Goal: Transaction & Acquisition: Obtain resource

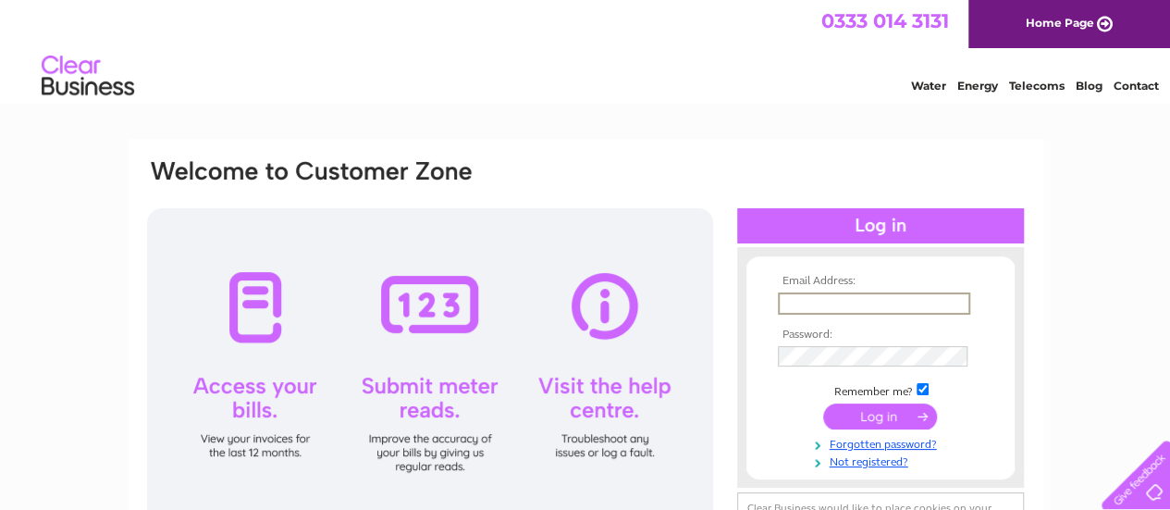
drag, startPoint x: 853, startPoint y: 302, endPoint x: 833, endPoint y: 293, distance: 22.4
click at [852, 301] on input "text" at bounding box center [874, 303] width 192 height 22
type input "yvesshama@hotmail.com"
click at [862, 425] on input "submit" at bounding box center [880, 414] width 114 height 26
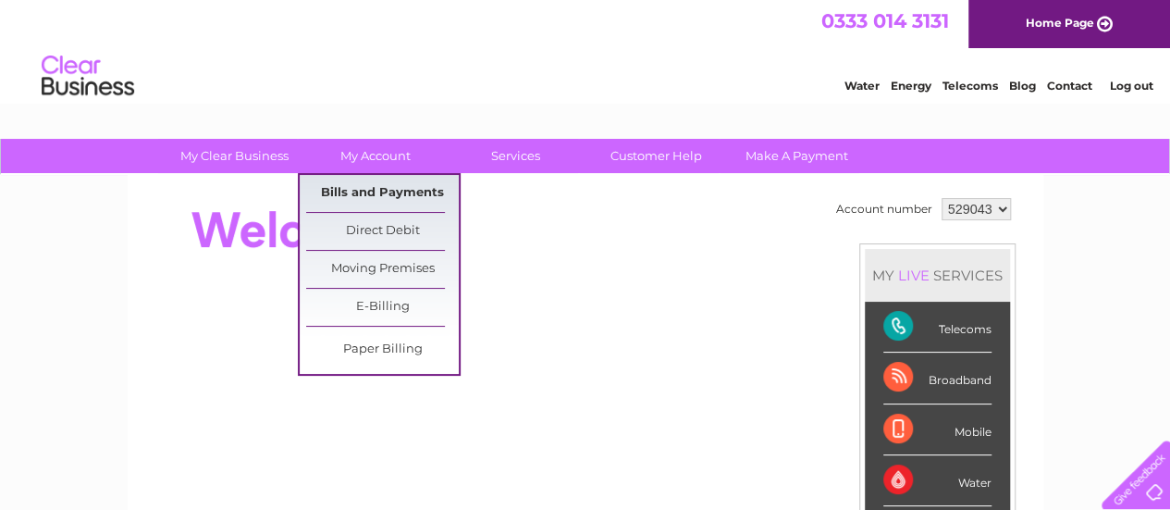
click at [369, 190] on link "Bills and Payments" at bounding box center [382, 193] width 153 height 37
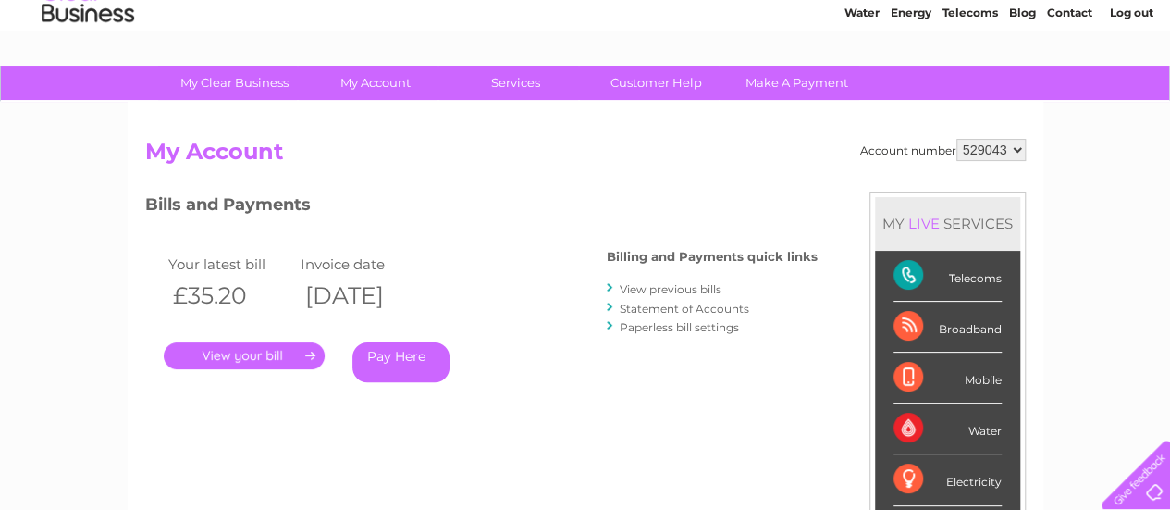
scroll to position [278, 0]
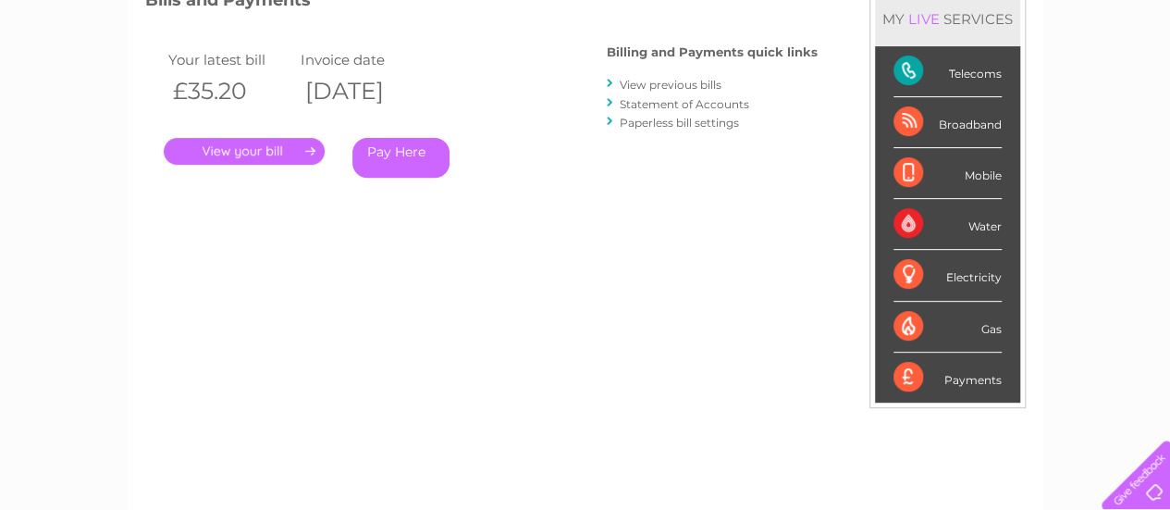
click at [247, 153] on link "." at bounding box center [244, 151] width 161 height 27
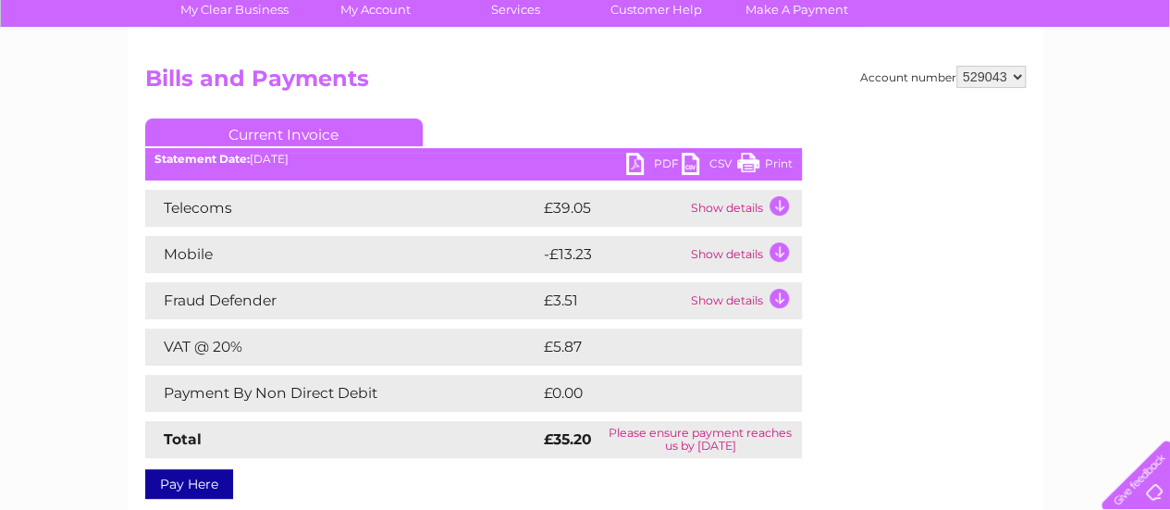
scroll to position [185, 0]
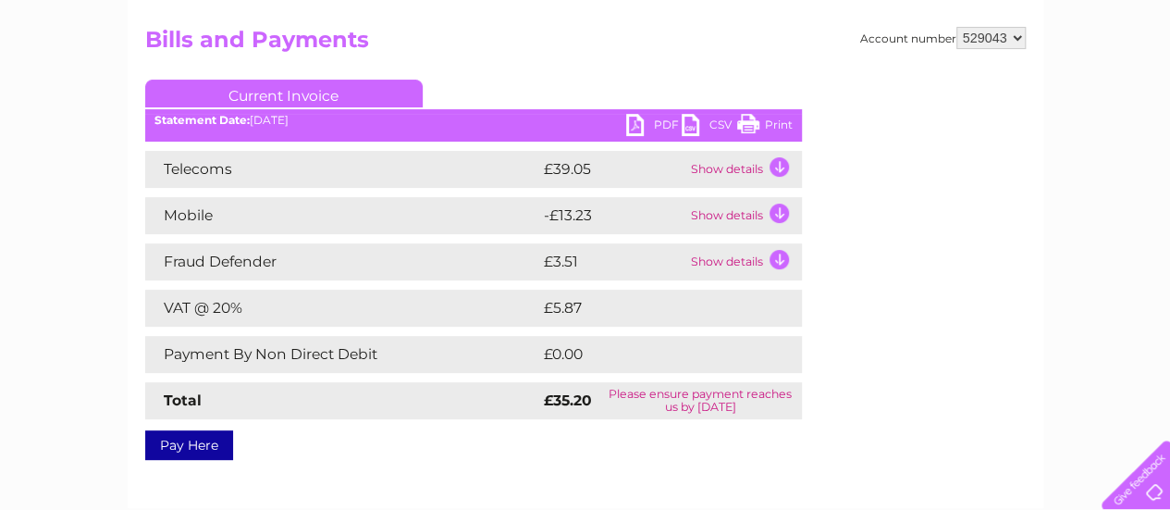
click at [771, 164] on td "Show details" at bounding box center [744, 169] width 116 height 37
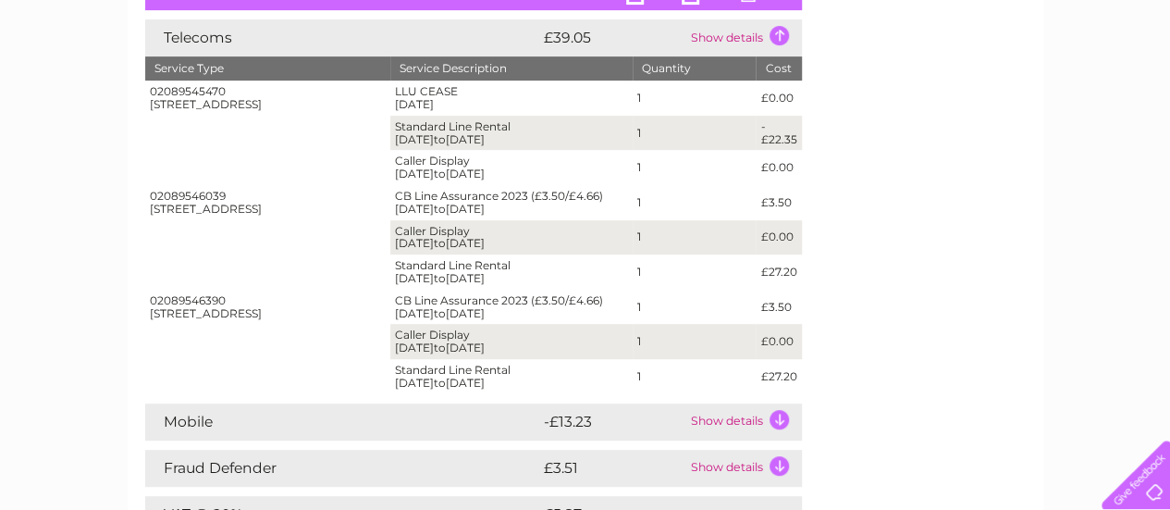
scroll to position [278, 0]
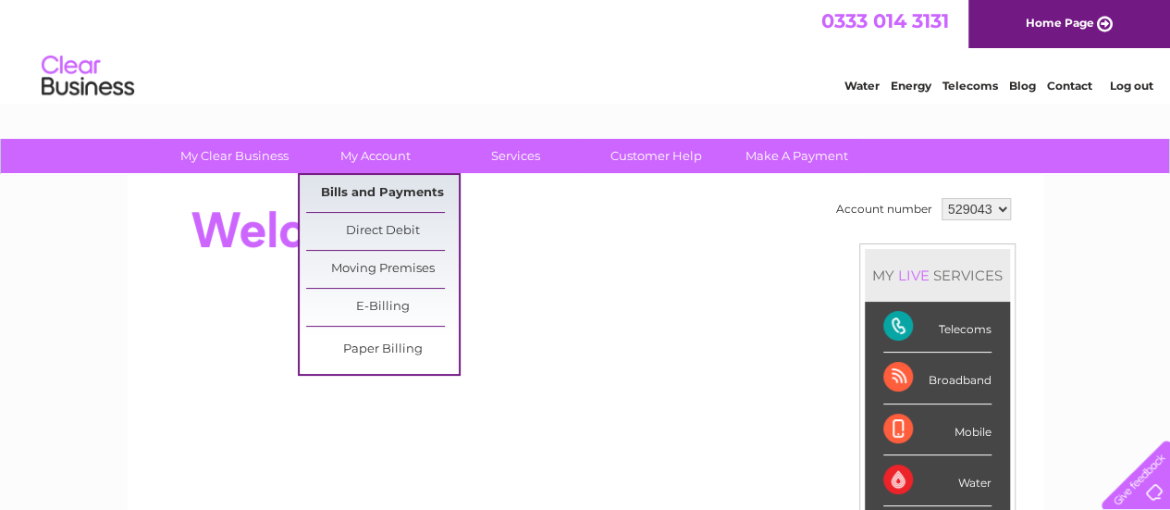
click at [381, 186] on link "Bills and Payments" at bounding box center [382, 193] width 153 height 37
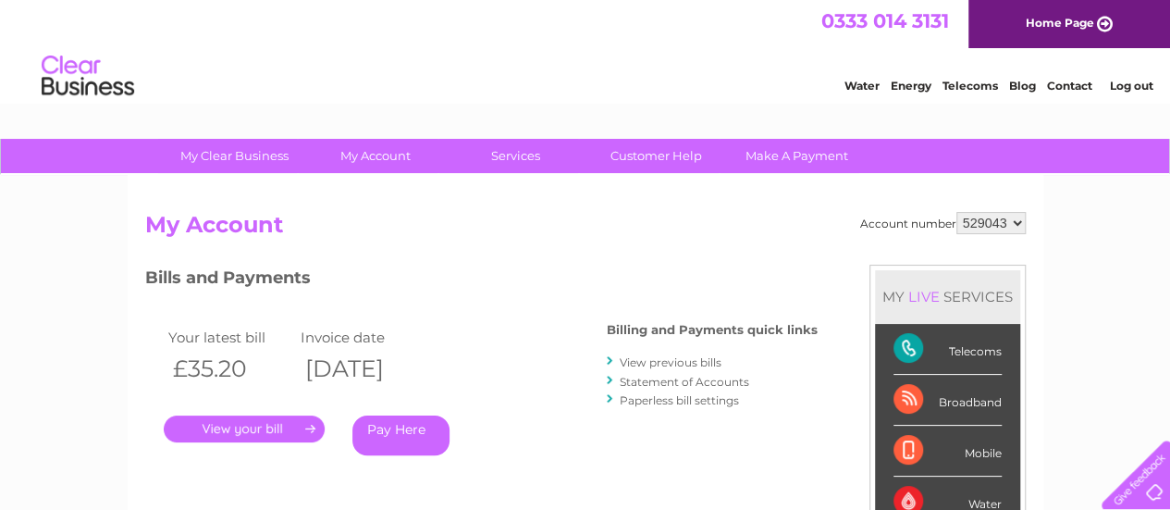
click at [243, 426] on link "." at bounding box center [244, 428] width 161 height 27
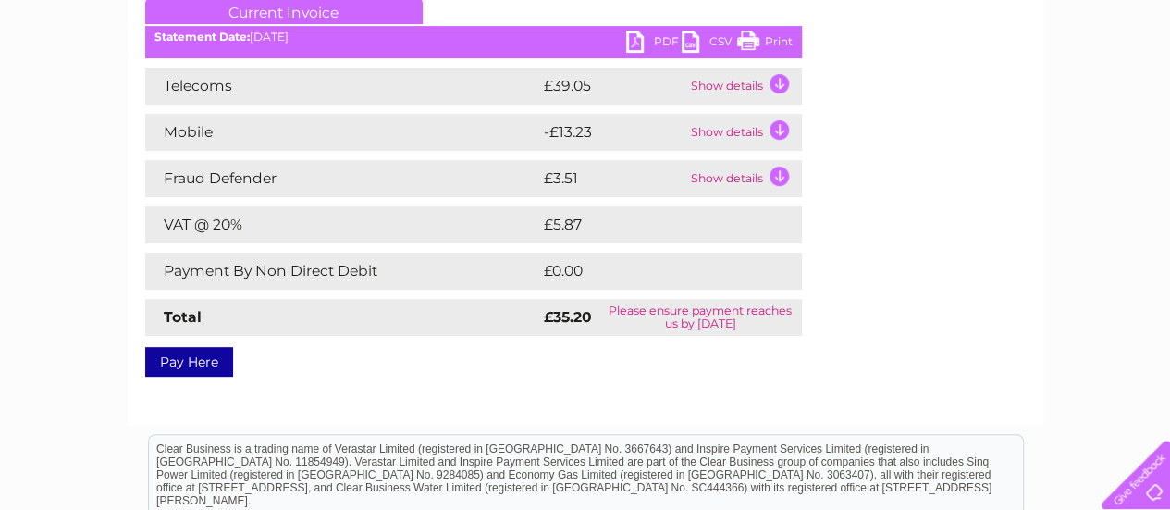
scroll to position [93, 0]
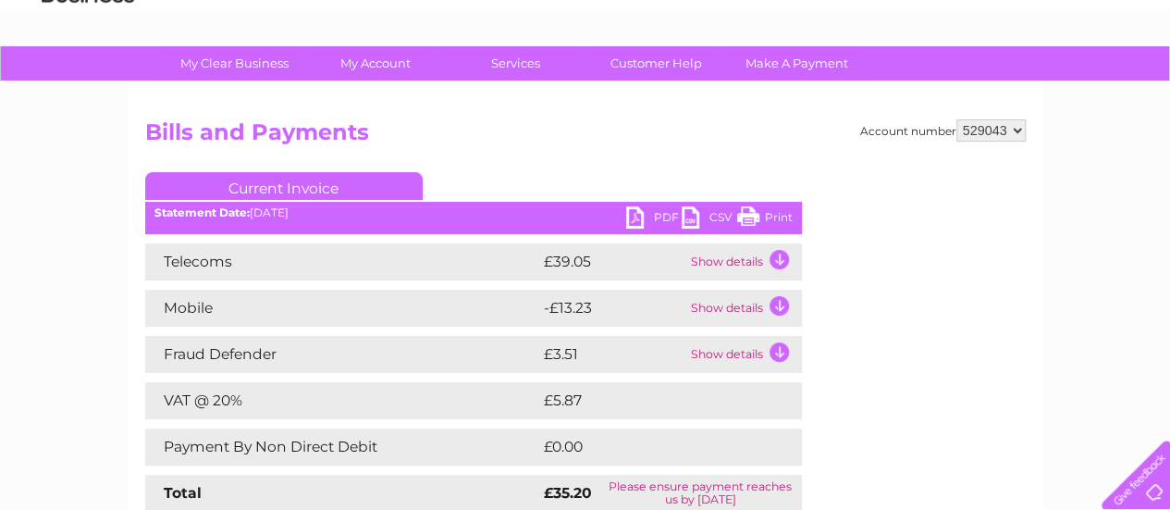
click at [651, 216] on link "PDF" at bounding box center [654, 219] width 56 height 27
click at [663, 217] on link "PDF" at bounding box center [654, 219] width 56 height 27
click at [655, 216] on link "PDF" at bounding box center [654, 219] width 56 height 27
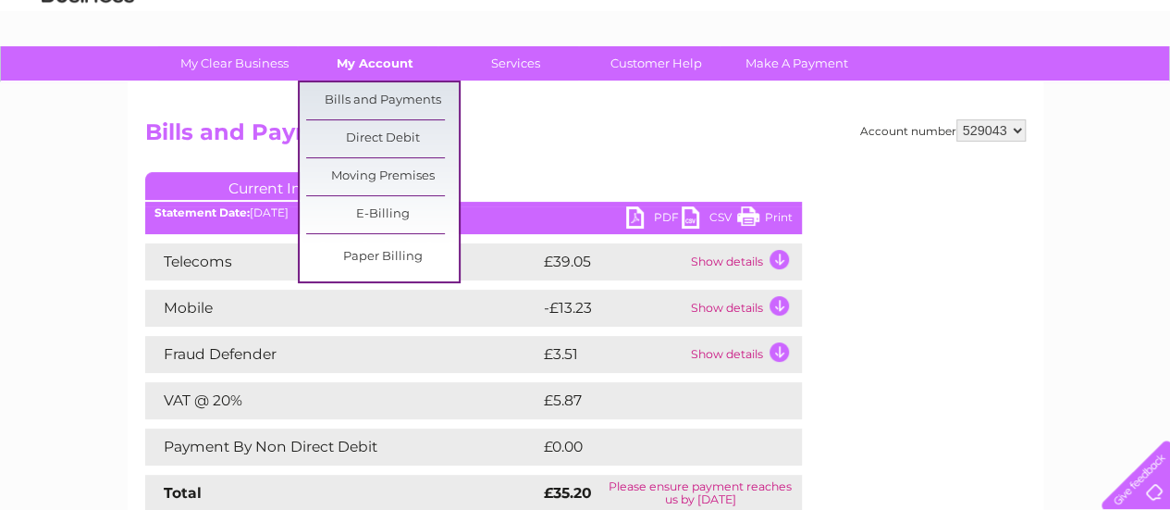
click at [366, 63] on link "My Account" at bounding box center [375, 63] width 153 height 34
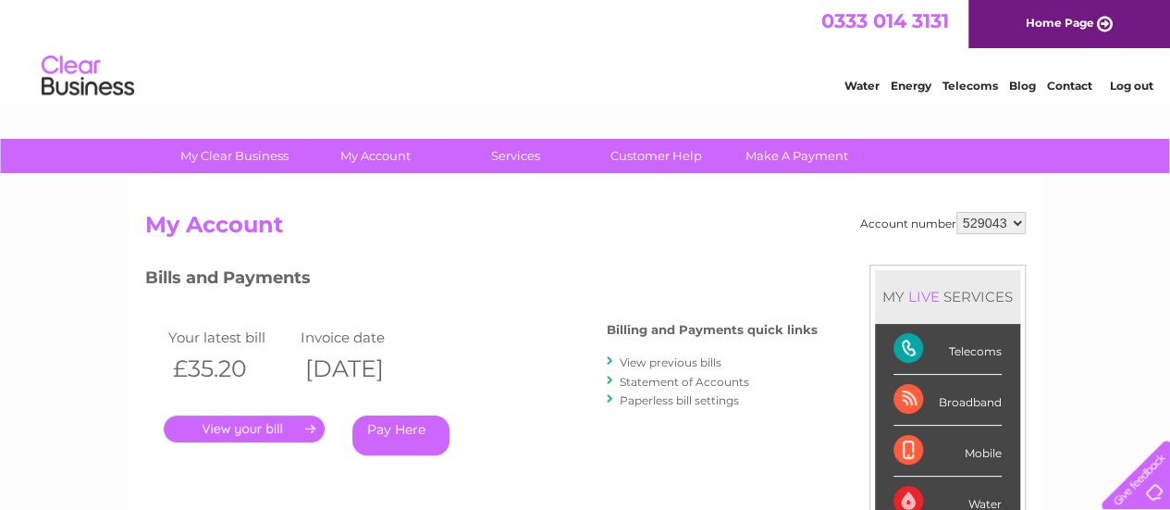
click at [653, 383] on link "Statement of Accounts" at bounding box center [685, 382] width 130 height 14
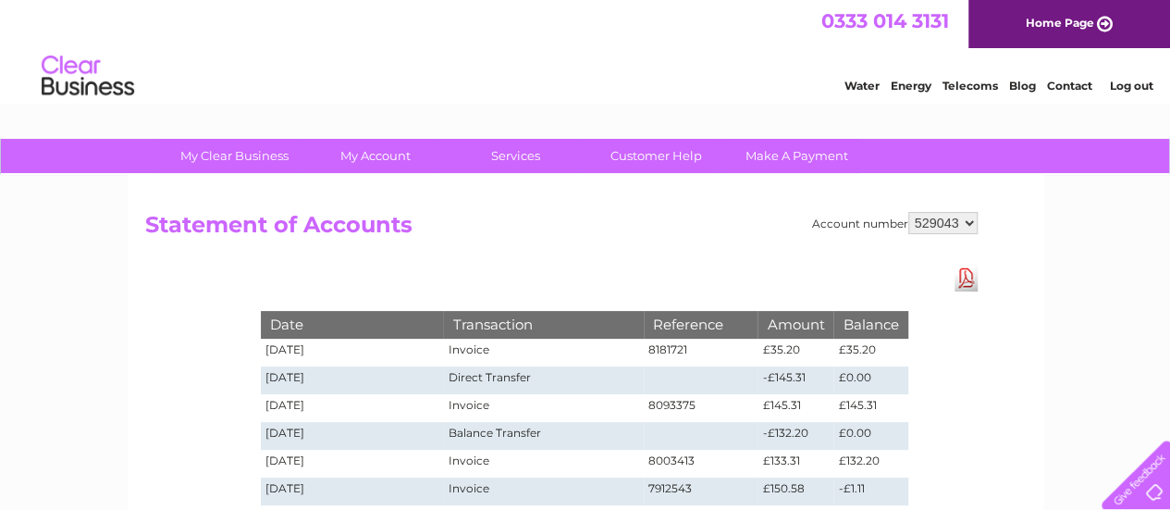
scroll to position [93, 0]
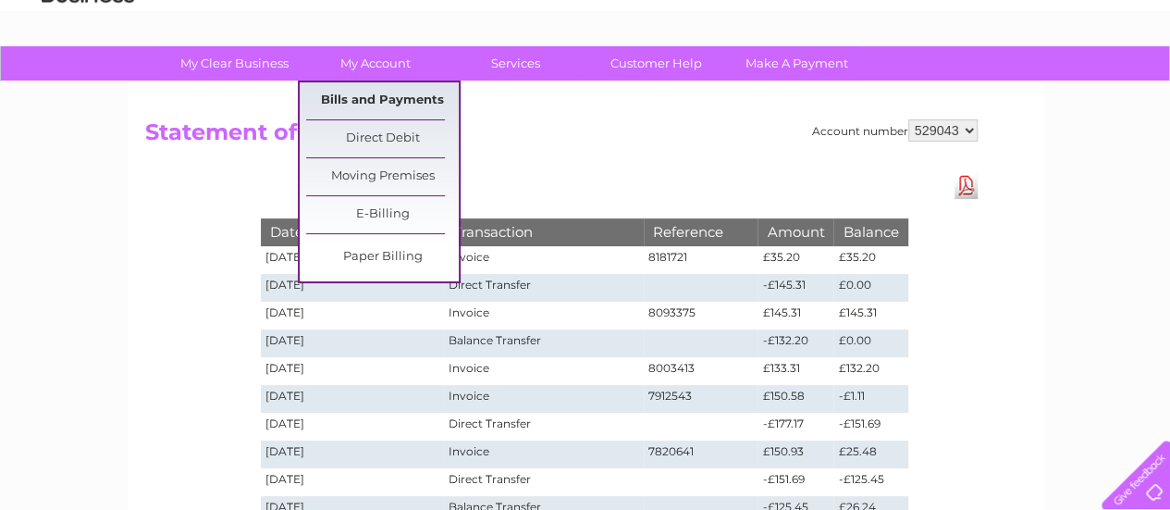
click at [363, 90] on link "Bills and Payments" at bounding box center [382, 100] width 153 height 37
click at [351, 93] on link "Bills and Payments" at bounding box center [382, 100] width 153 height 37
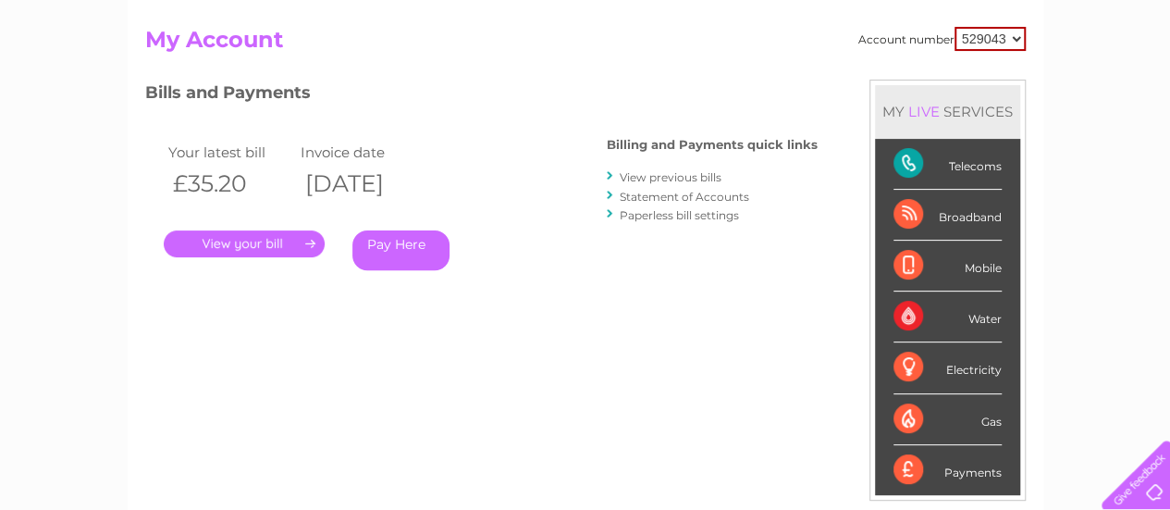
click at [256, 240] on link "." at bounding box center [244, 243] width 161 height 27
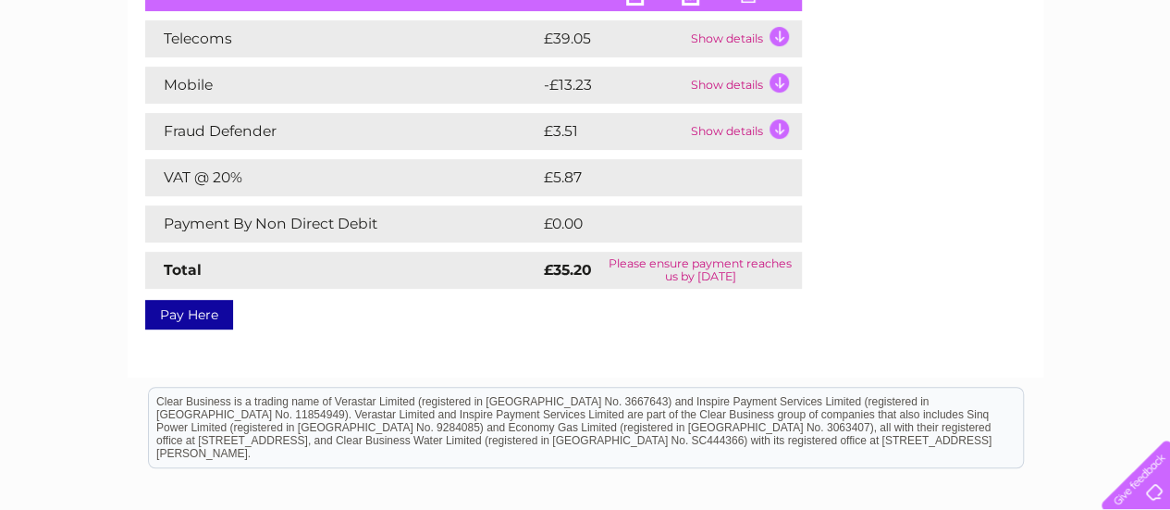
scroll to position [185, 0]
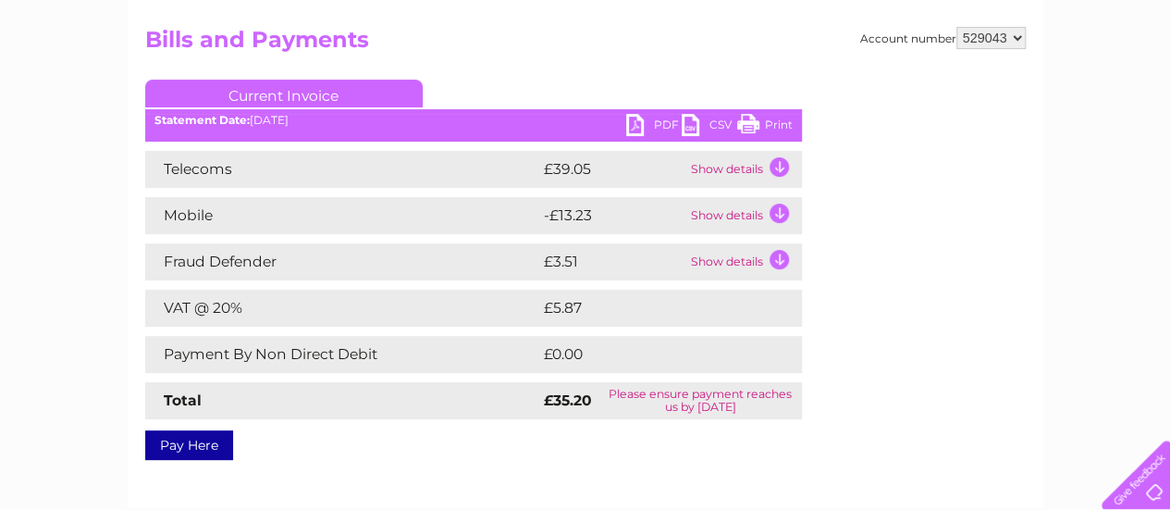
click at [653, 124] on link "PDF" at bounding box center [654, 127] width 56 height 27
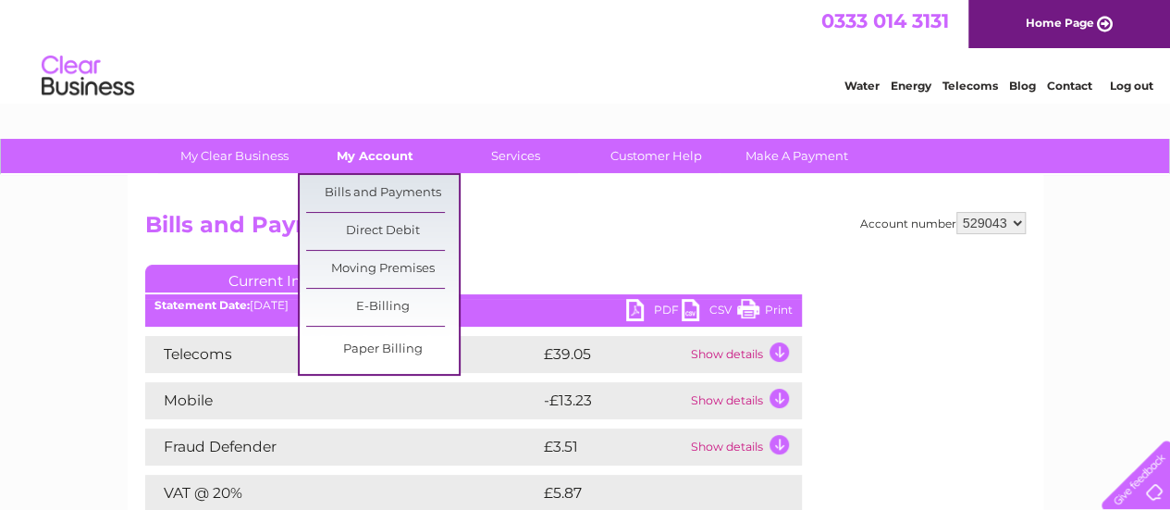
click at [373, 157] on link "My Account" at bounding box center [375, 156] width 153 height 34
click at [375, 188] on link "Bills and Payments" at bounding box center [382, 193] width 153 height 37
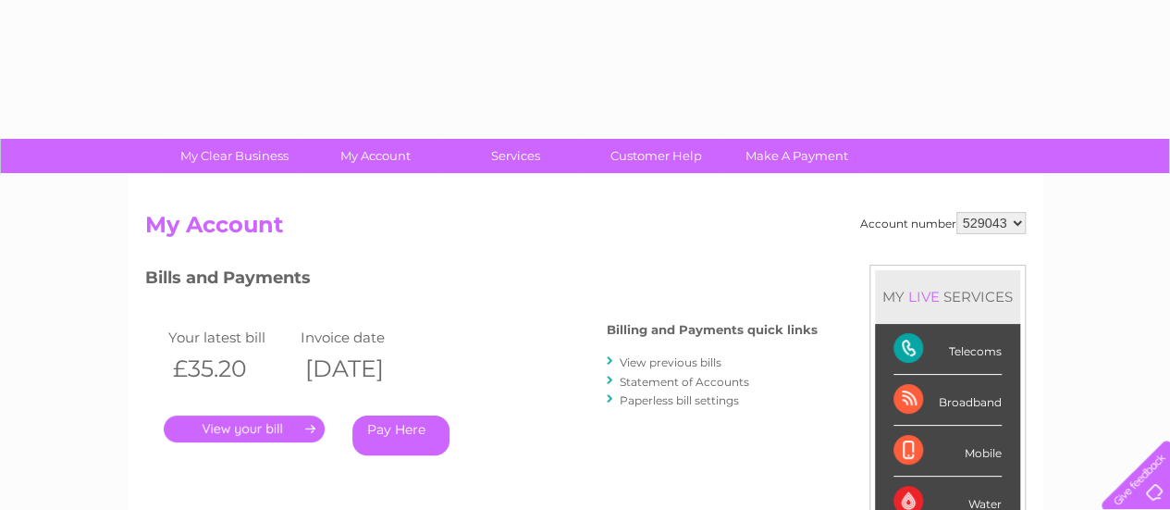
click at [651, 376] on link "Statement of Accounts" at bounding box center [685, 382] width 130 height 14
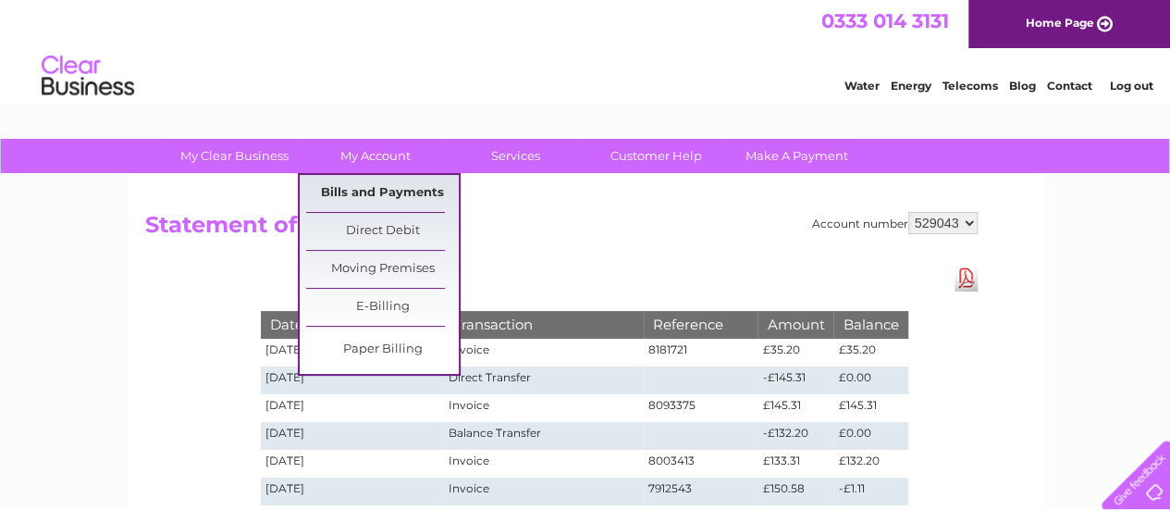
click at [357, 191] on link "Bills and Payments" at bounding box center [382, 193] width 153 height 37
click at [387, 191] on link "Bills and Payments" at bounding box center [382, 193] width 153 height 37
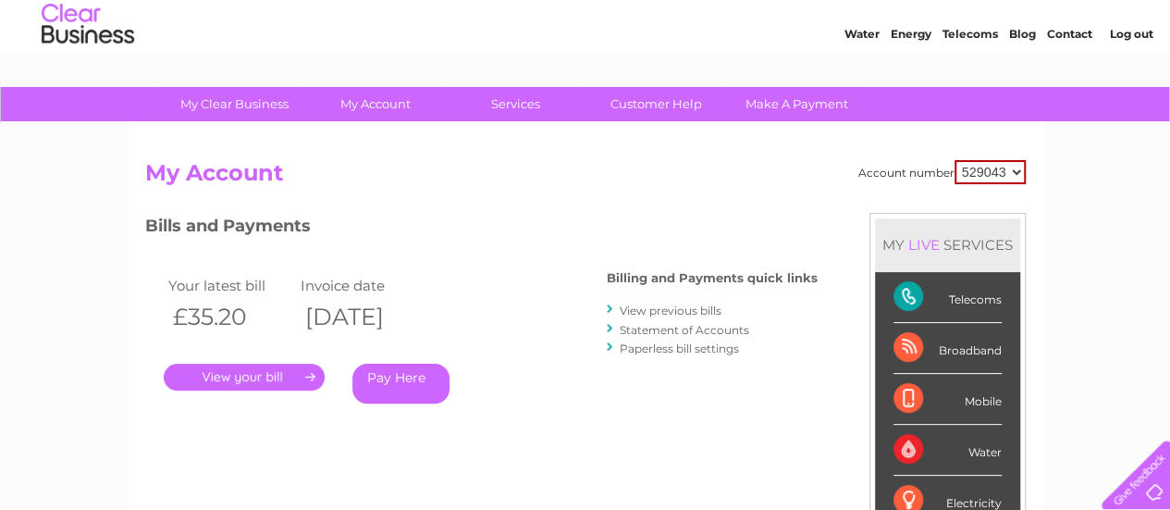
scroll to position [93, 0]
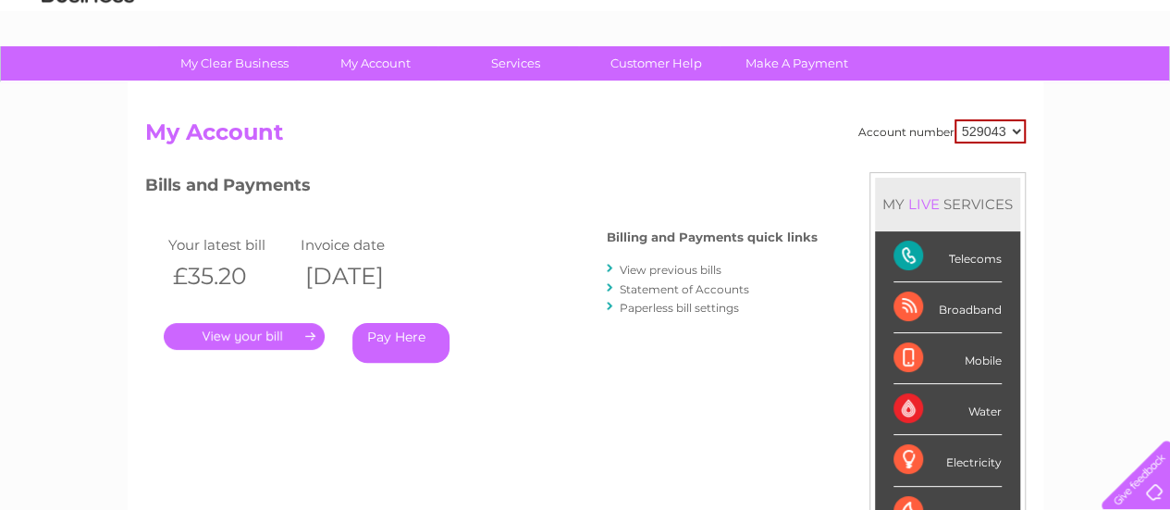
click at [392, 340] on link "Pay Here" at bounding box center [400, 343] width 97 height 40
click at [395, 334] on link "Pay Here" at bounding box center [400, 343] width 97 height 40
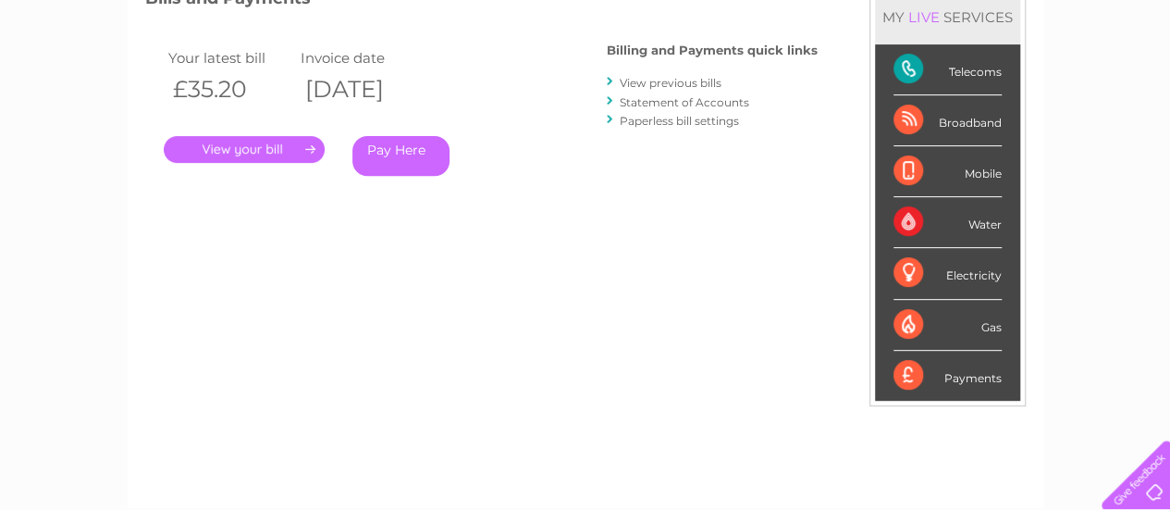
scroll to position [185, 0]
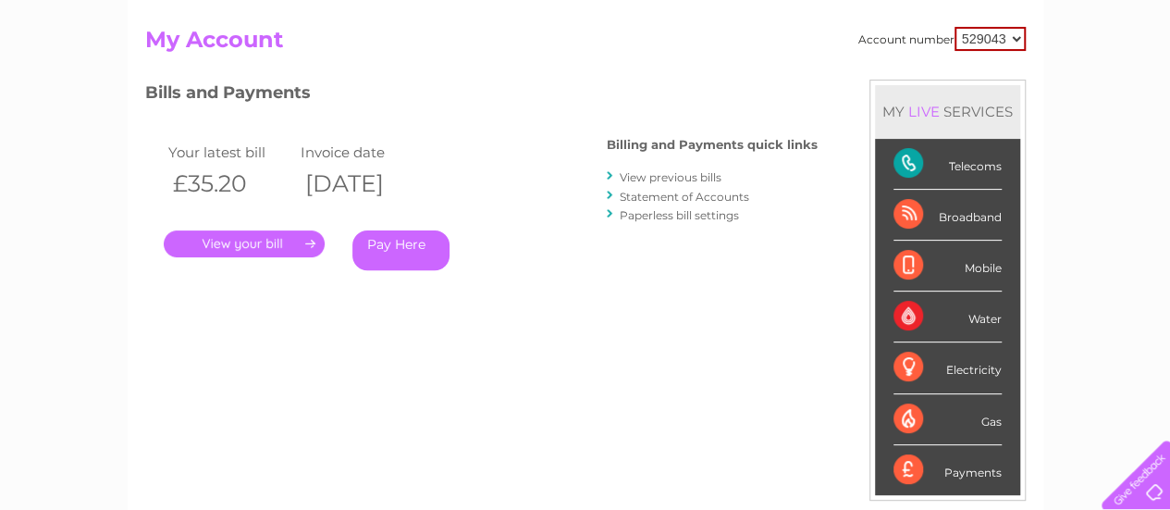
click at [252, 242] on link "." at bounding box center [244, 243] width 161 height 27
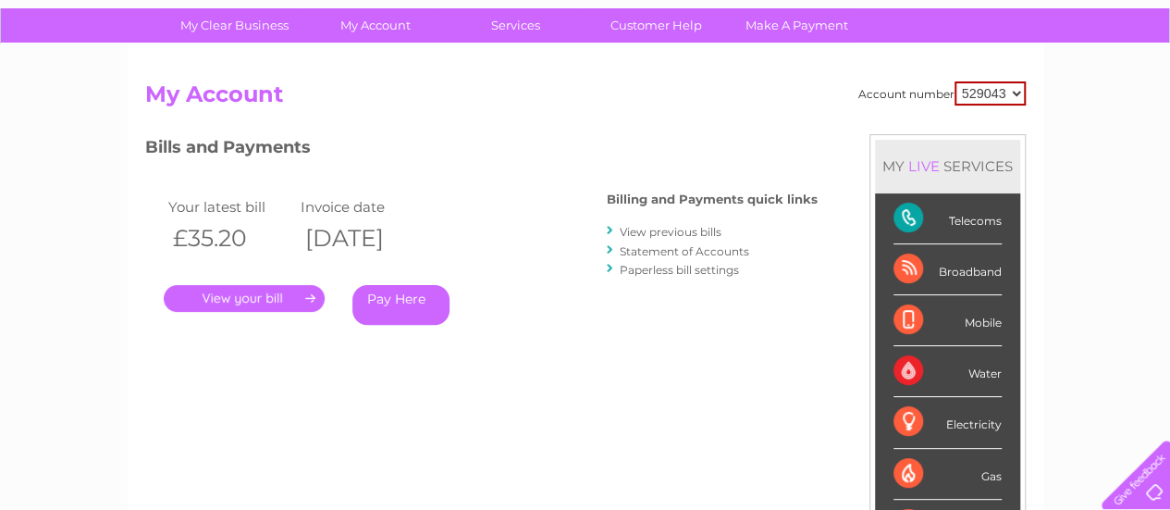
scroll to position [278, 0]
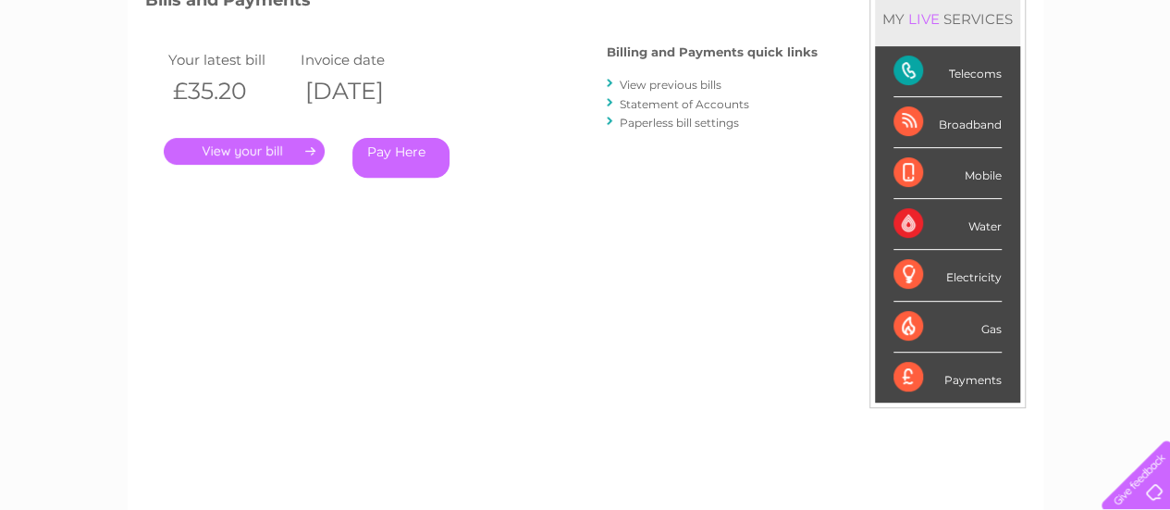
click at [280, 149] on link "." at bounding box center [244, 151] width 161 height 27
click at [304, 147] on link "." at bounding box center [244, 151] width 161 height 27
click at [276, 151] on link "." at bounding box center [244, 151] width 161 height 27
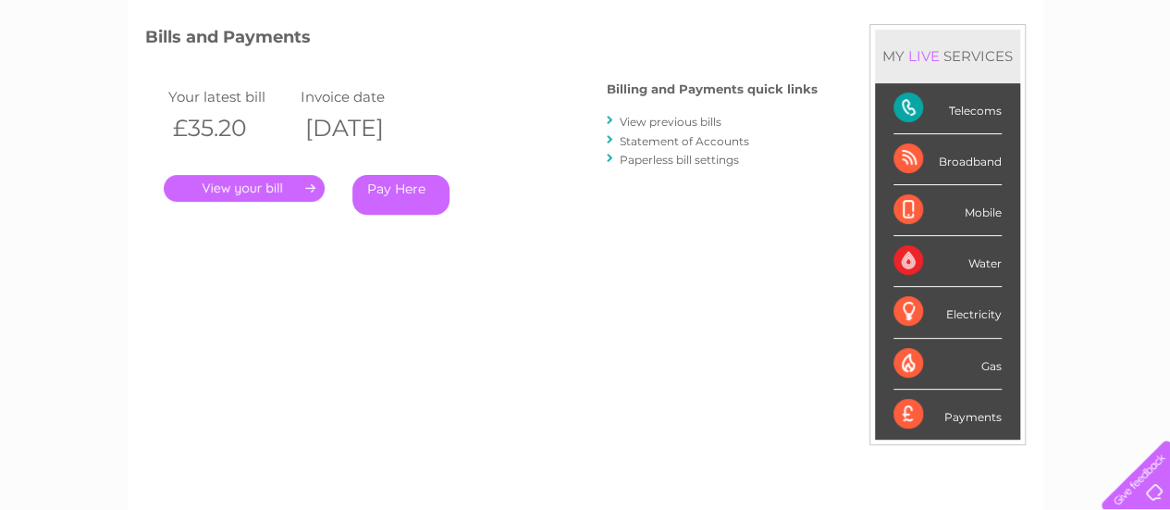
scroll to position [370, 0]
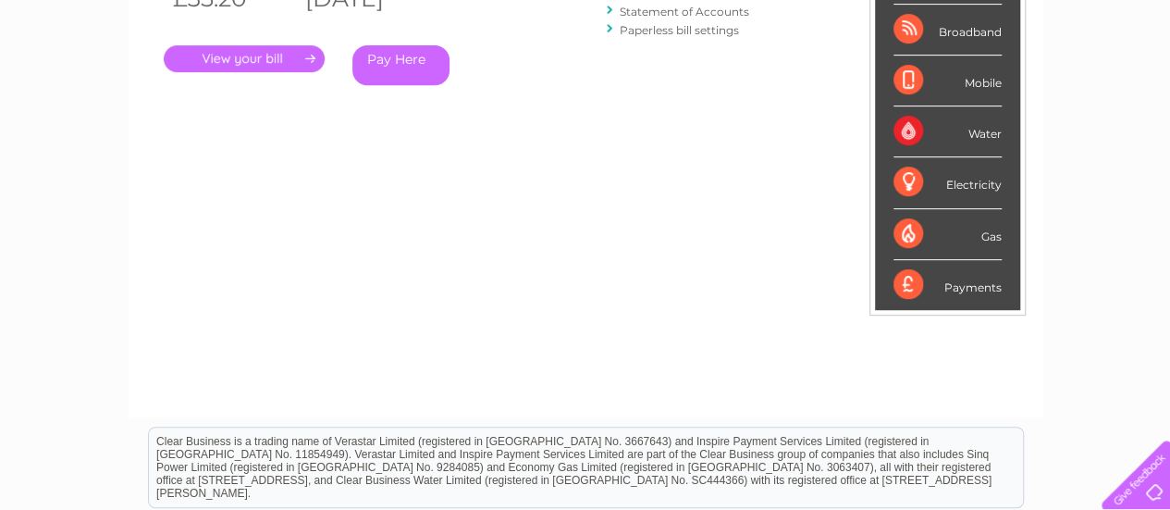
click at [252, 56] on link "." at bounding box center [244, 58] width 161 height 27
click at [250, 56] on link "." at bounding box center [244, 58] width 161 height 27
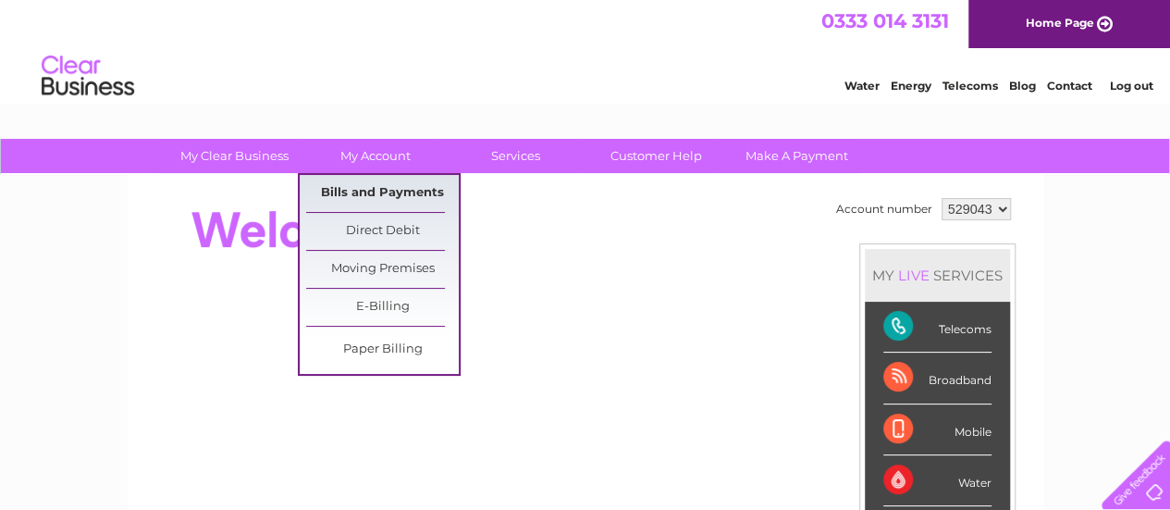
click at [377, 190] on link "Bills and Payments" at bounding box center [382, 193] width 153 height 37
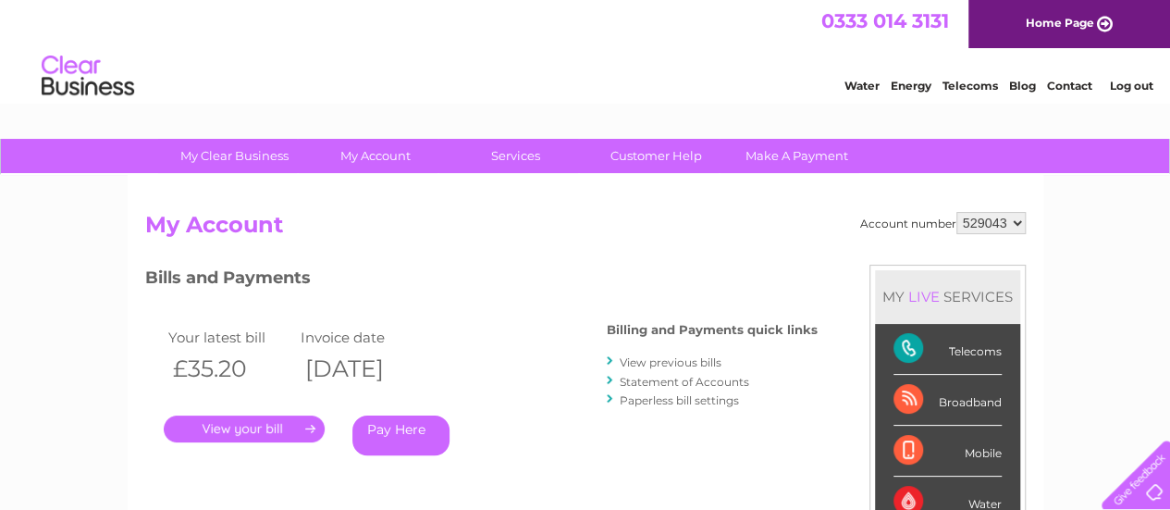
click at [241, 425] on link "." at bounding box center [244, 428] width 161 height 27
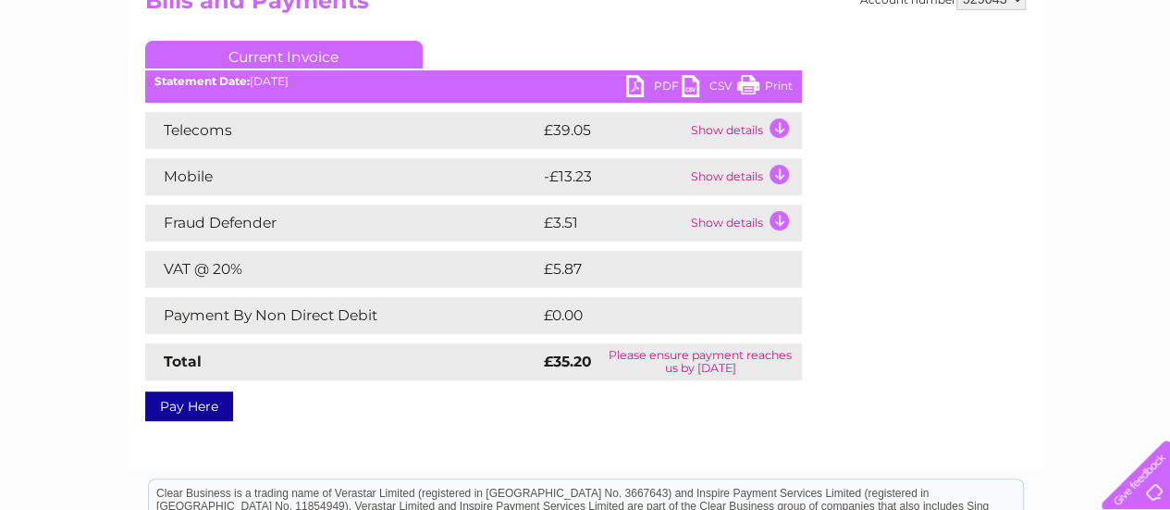
scroll to position [93, 0]
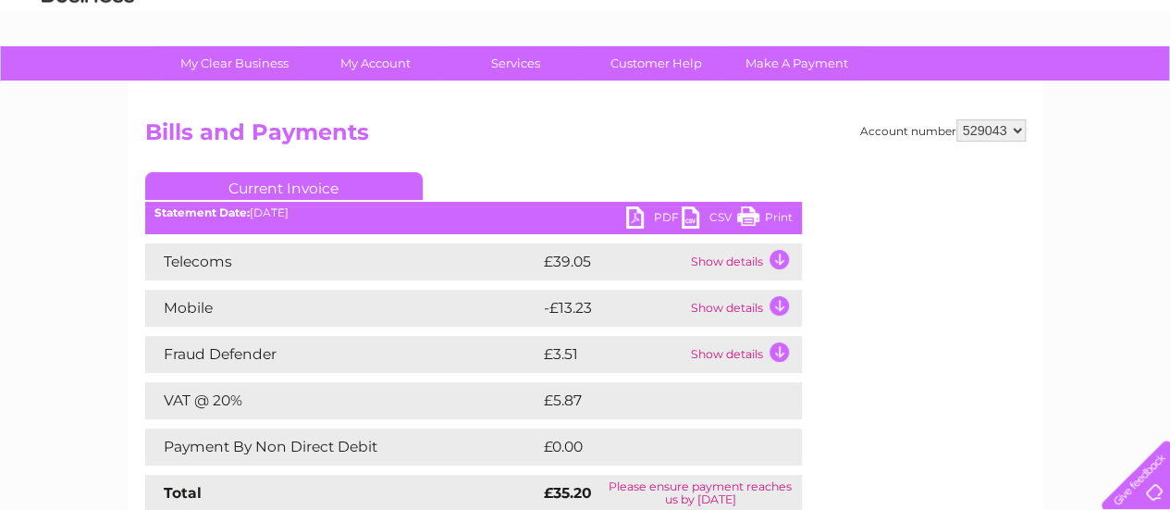
click at [653, 216] on link "PDF" at bounding box center [654, 219] width 56 height 27
